Goal: Complete application form

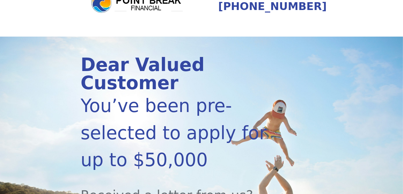
scroll to position [156, 0]
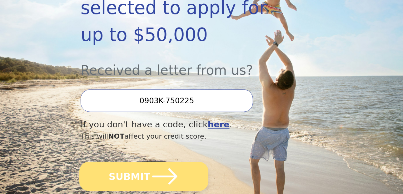
click at [137, 162] on button "SUBMIT" at bounding box center [143, 176] width 129 height 29
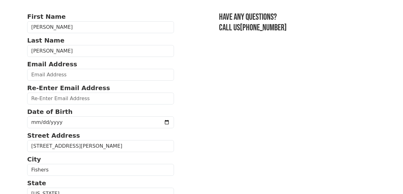
scroll to position [63, 0]
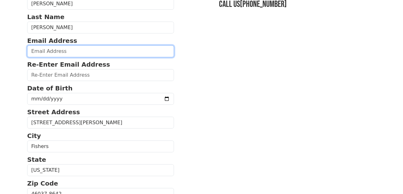
click at [69, 50] on input "email" at bounding box center [100, 51] width 147 height 12
type input "ashleymarie1021@msn.com"
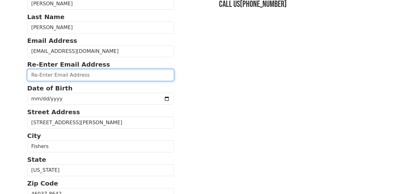
type input "ashleymarie1021@msn.com"
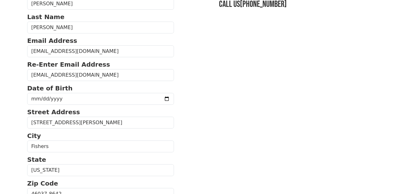
type input "3,680.00"
type input "(317) 797-8496"
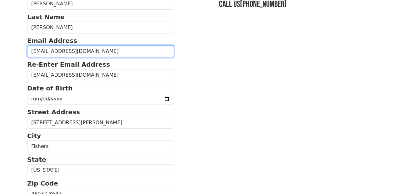
type input "3,680.00"
type input "(317) 797-8496"
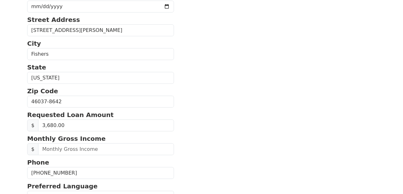
scroll to position [103, 0]
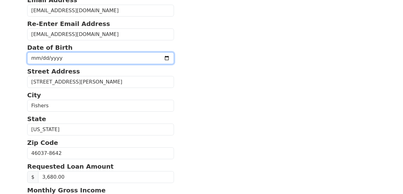
click at [38, 57] on input "date" at bounding box center [100, 58] width 147 height 12
type input "1989-01-27"
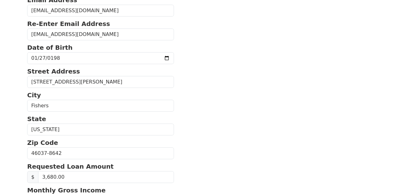
click at [259, 99] on section "First Name Ashley Last Name McClure Email Address ashleymarie1021@msn.com Re-En…" at bounding box center [201, 152] width 349 height 408
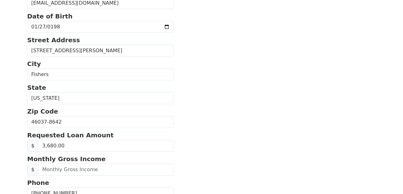
scroll to position [166, 0]
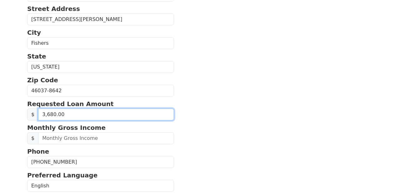
drag, startPoint x: 72, startPoint y: 115, endPoint x: 36, endPoint y: 113, distance: 36.3
click at [35, 114] on div "$ 3,680.00" at bounding box center [100, 114] width 147 height 12
type input "3,000.00"
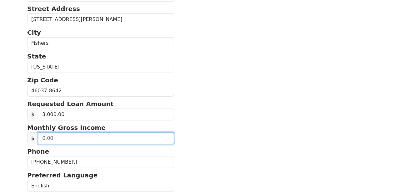
click at [45, 133] on input "text" at bounding box center [106, 138] width 136 height 12
type input "3,680.00"
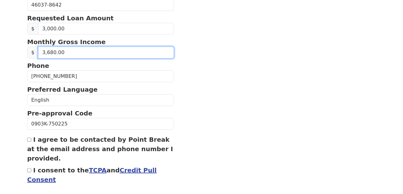
scroll to position [259, 0]
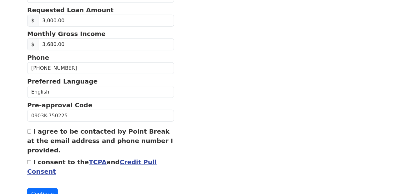
click at [28, 129] on input "I agree to be contacted by Point Break at the email address and phone number I …" at bounding box center [29, 131] width 4 height 4
checkbox input "true"
drag, startPoint x: 30, startPoint y: 161, endPoint x: 27, endPoint y: 162, distance: 3.2
click at [29, 161] on div "I consent to the TCPA and Credit Pull Consent" at bounding box center [100, 166] width 147 height 19
click at [30, 160] on input "I consent to the TCPA and Credit Pull Consent" at bounding box center [29, 162] width 4 height 4
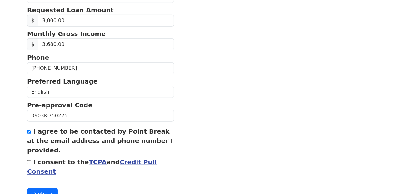
checkbox input "true"
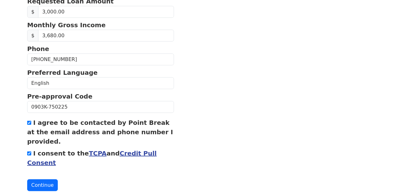
scroll to position [281, 0]
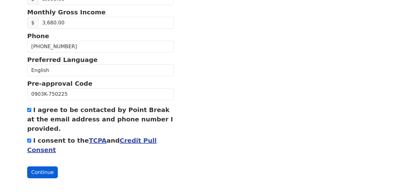
click at [49, 172] on button "Continue" at bounding box center [42, 172] width 31 height 12
